Goal: Task Accomplishment & Management: Manage account settings

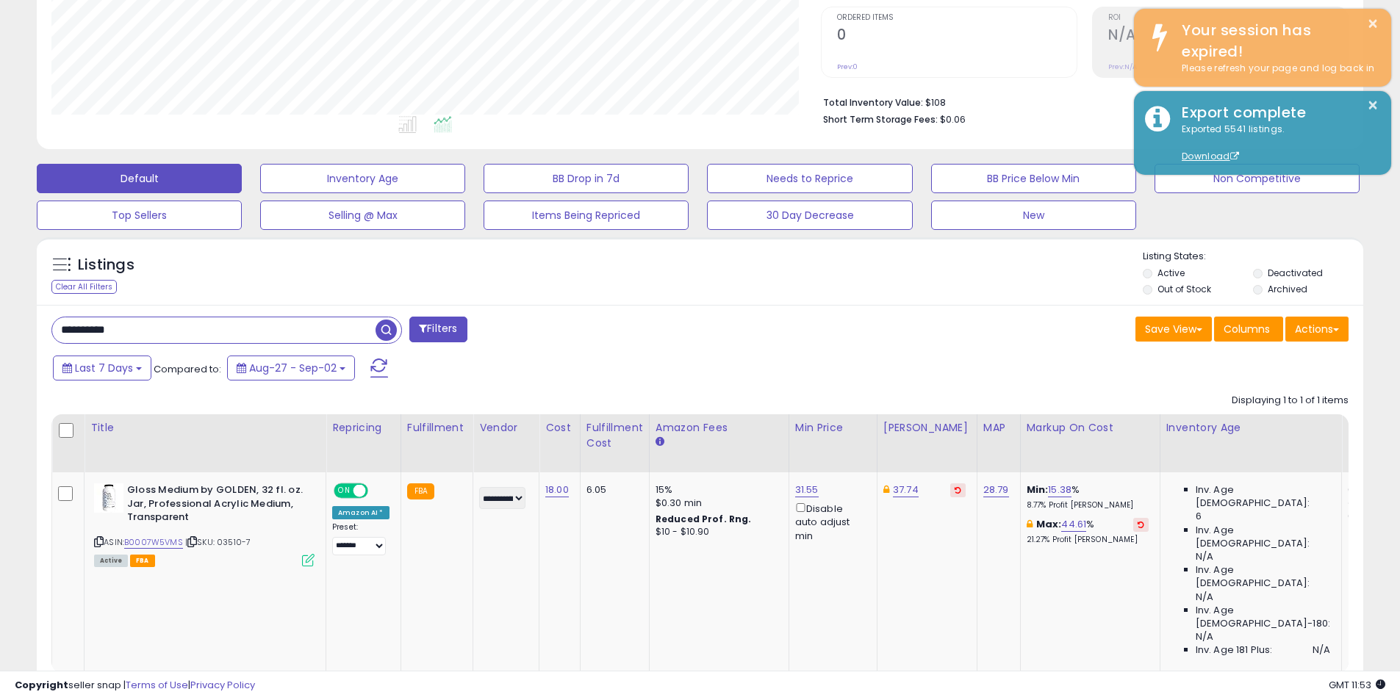
scroll to position [301, 769]
